Goal: Task Accomplishment & Management: Manage account settings

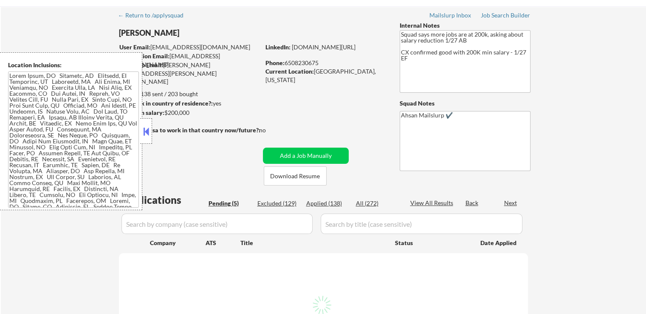
scroll to position [42, 0]
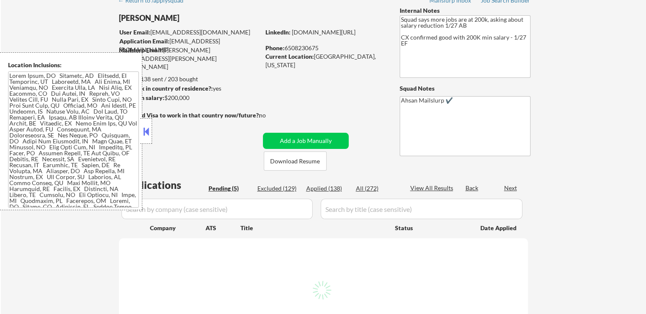
select select ""pending""
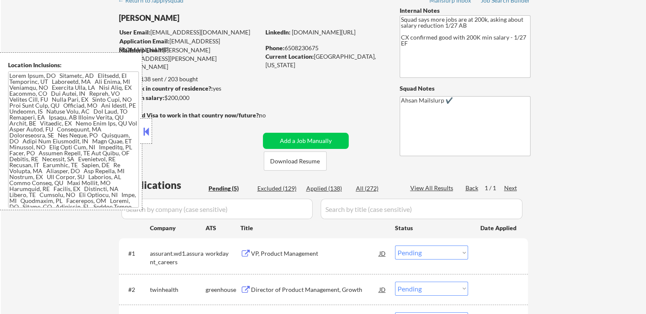
click at [144, 126] on button at bounding box center [145, 131] width 9 height 13
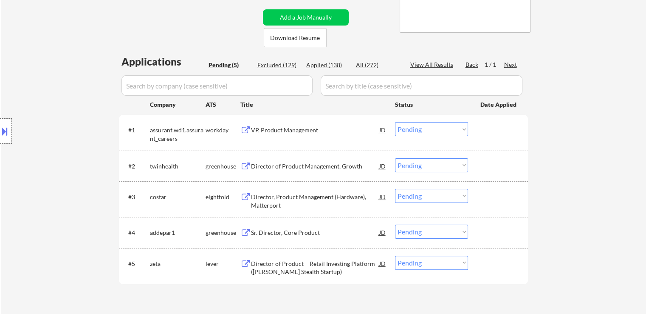
scroll to position [170, 0]
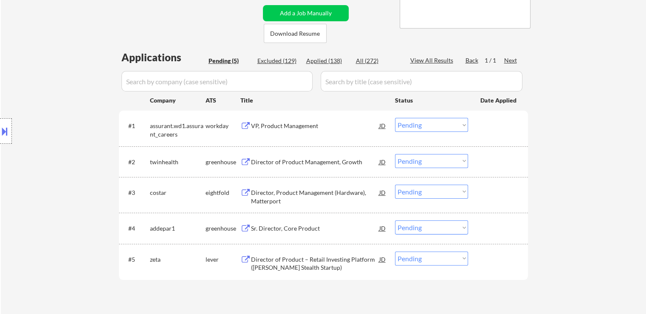
click at [259, 162] on div "Director of Product Management, Growth" at bounding box center [315, 162] width 128 height 8
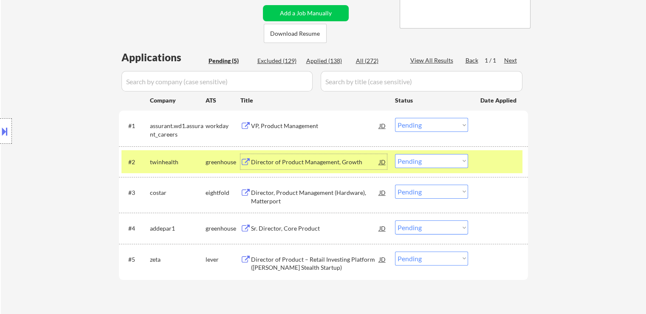
click at [247, 229] on button at bounding box center [246, 228] width 11 height 8
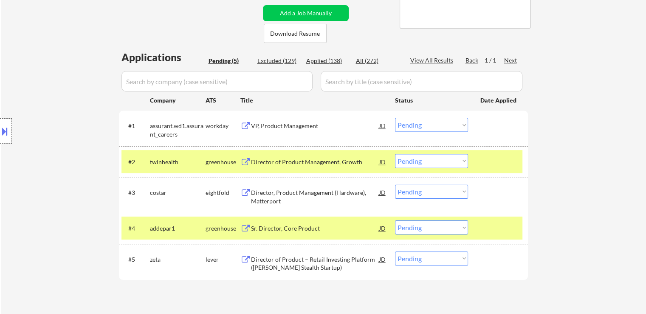
click at [248, 264] on div "Director of Product – Retail Investing Platform ([PERSON_NAME] Stealth Startup)…" at bounding box center [314, 261] width 147 height 20
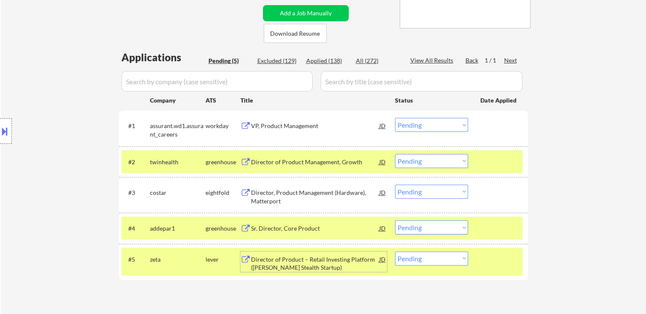
click at [277, 124] on div "VP, Product Management" at bounding box center [315, 126] width 128 height 8
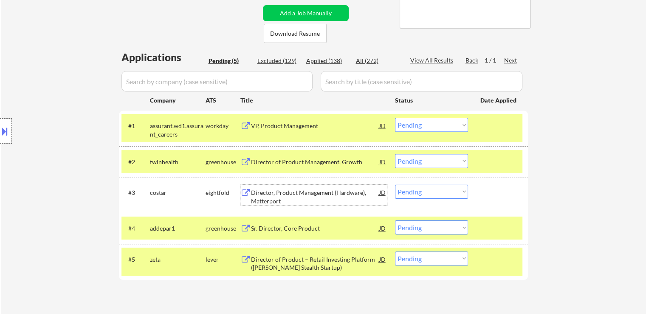
click at [272, 198] on div "Director, Product Management (Hardware), Matterport" at bounding box center [315, 196] width 128 height 17
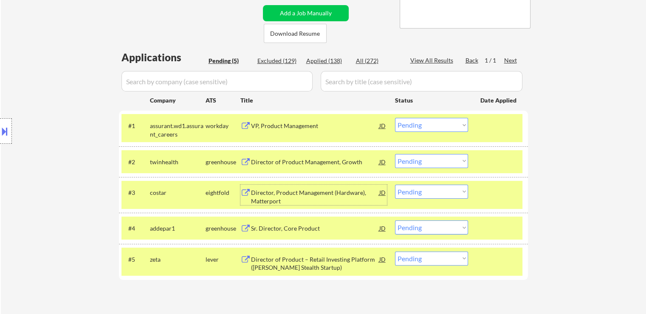
click at [384, 263] on div "JD" at bounding box center [383, 258] width 8 height 15
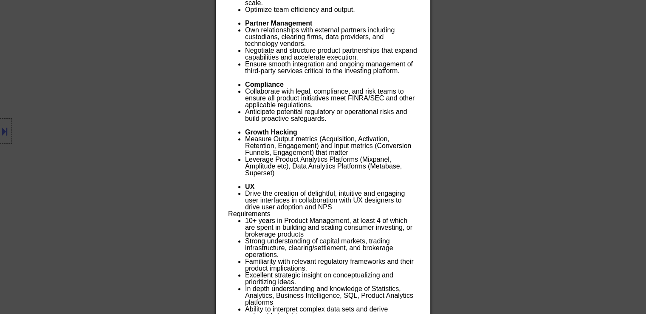
scroll to position [726, 0]
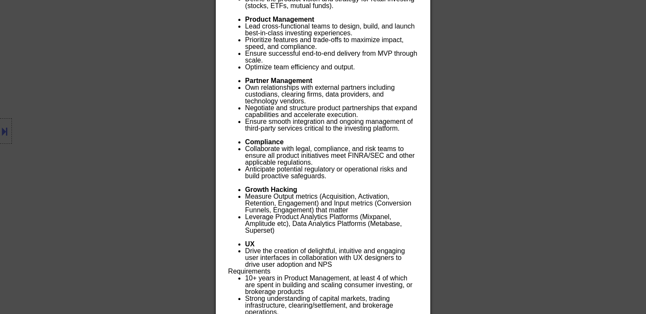
click at [483, 92] on div at bounding box center [323, 157] width 646 height 314
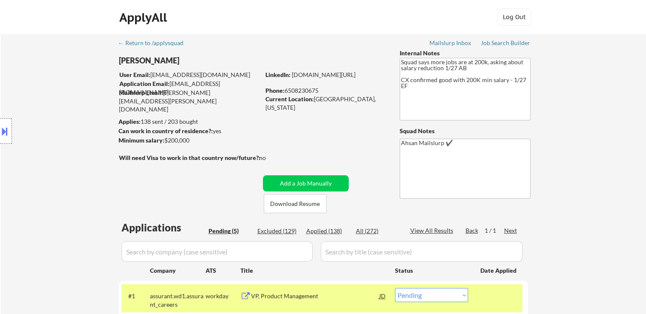
scroll to position [175, 0]
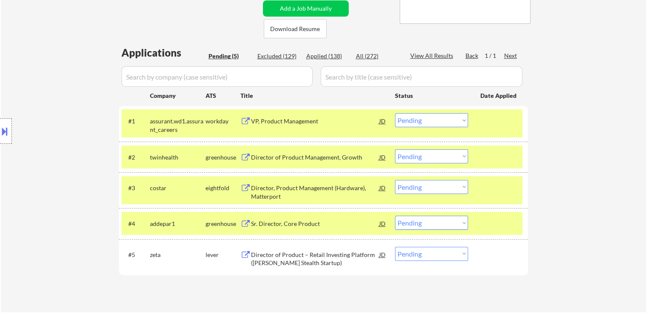
click at [446, 281] on div "Applications Pending (5) Excluded (129) Applied (138) All (272) View All Result…" at bounding box center [323, 170] width 409 height 250
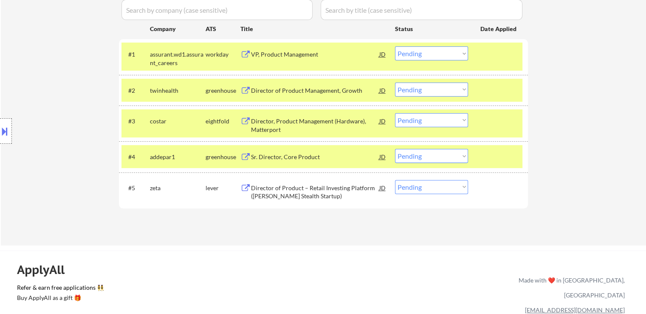
scroll to position [255, 0]
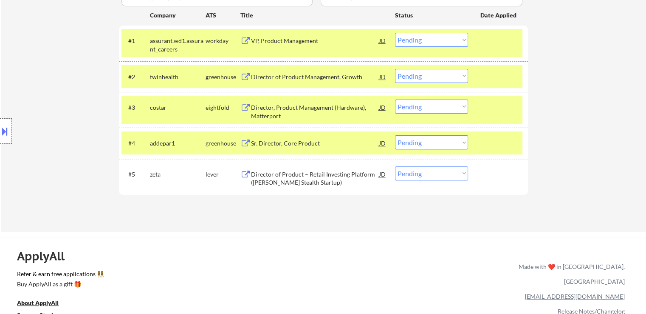
click at [410, 107] on select "Choose an option... Pending Applied Excluded (Questions) Excluded (Expired) Exc…" at bounding box center [431, 106] width 73 height 14
click at [395, 99] on select "Choose an option... Pending Applied Excluded (Questions) Excluded (Expired) Exc…" at bounding box center [431, 106] width 73 height 14
select select ""pending""
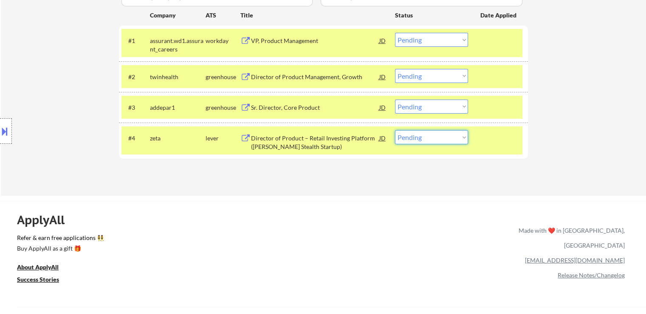
click at [436, 136] on select "Choose an option... Pending Applied Excluded (Questions) Excluded (Expired) Exc…" at bounding box center [431, 137] width 73 height 14
select select ""applied""
click at [395, 130] on select "Choose an option... Pending Applied Excluded (Questions) Excluded (Expired) Exc…" at bounding box center [431, 137] width 73 height 14
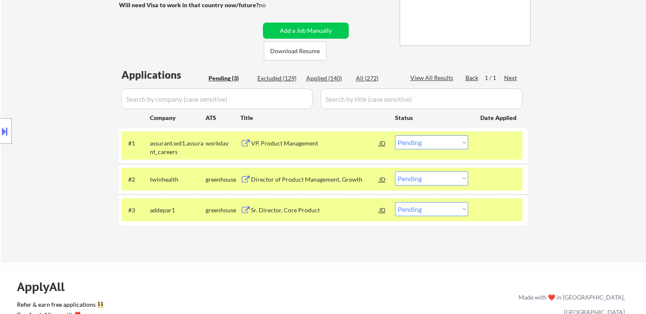
scroll to position [170, 0]
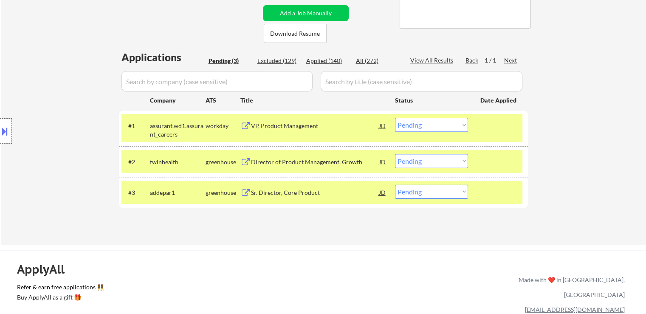
click at [424, 188] on select "Choose an option... Pending Applied Excluded (Questions) Excluded (Expired) Exc…" at bounding box center [431, 191] width 73 height 14
click at [276, 189] on div "Sr. Director, Core Product" at bounding box center [315, 192] width 128 height 8
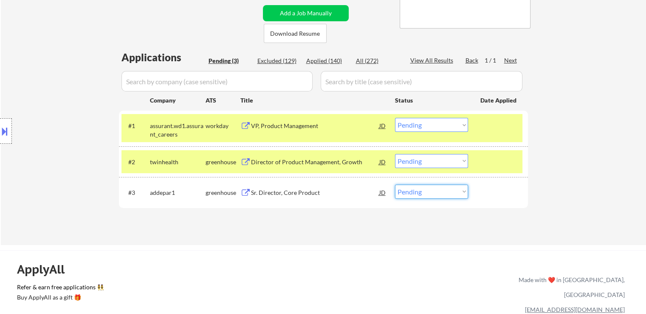
click at [425, 195] on select "Choose an option... Pending Applied Excluded (Questions) Excluded (Expired) Exc…" at bounding box center [431, 191] width 73 height 14
select select ""applied""
click at [395, 184] on select "Choose an option... Pending Applied Excluded (Questions) Excluded (Expired) Exc…" at bounding box center [431, 191] width 73 height 14
